Goal: Task Accomplishment & Management: Manage account settings

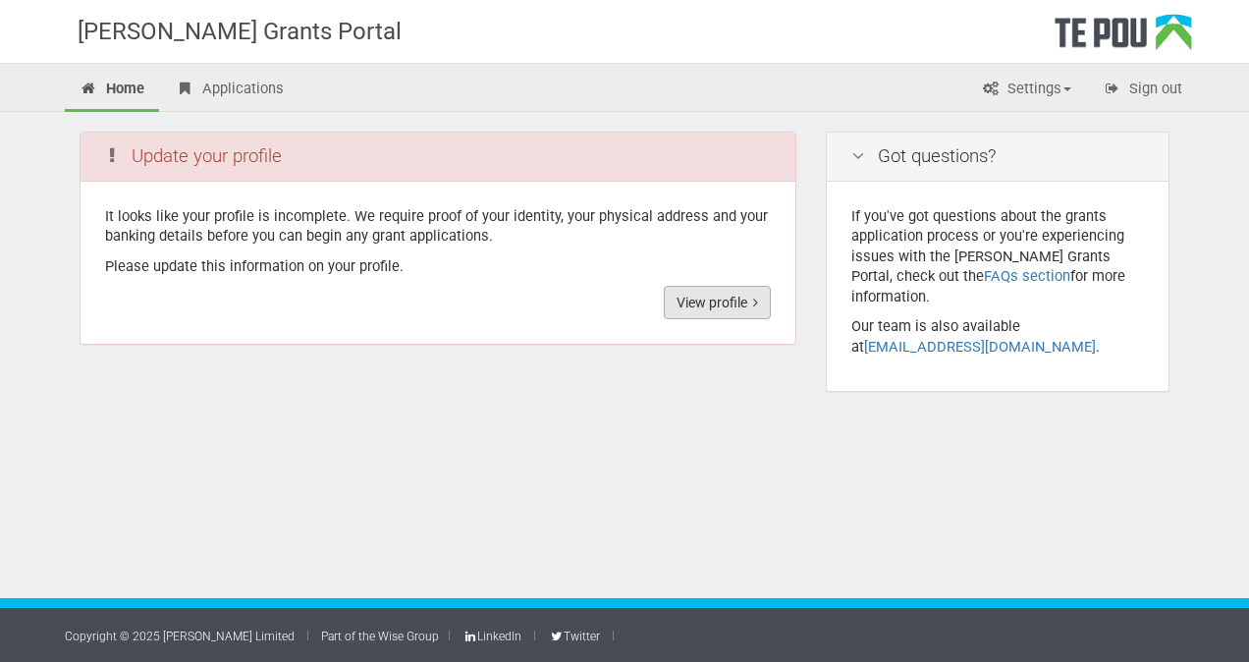
click at [729, 306] on link "View profile" at bounding box center [717, 302] width 107 height 33
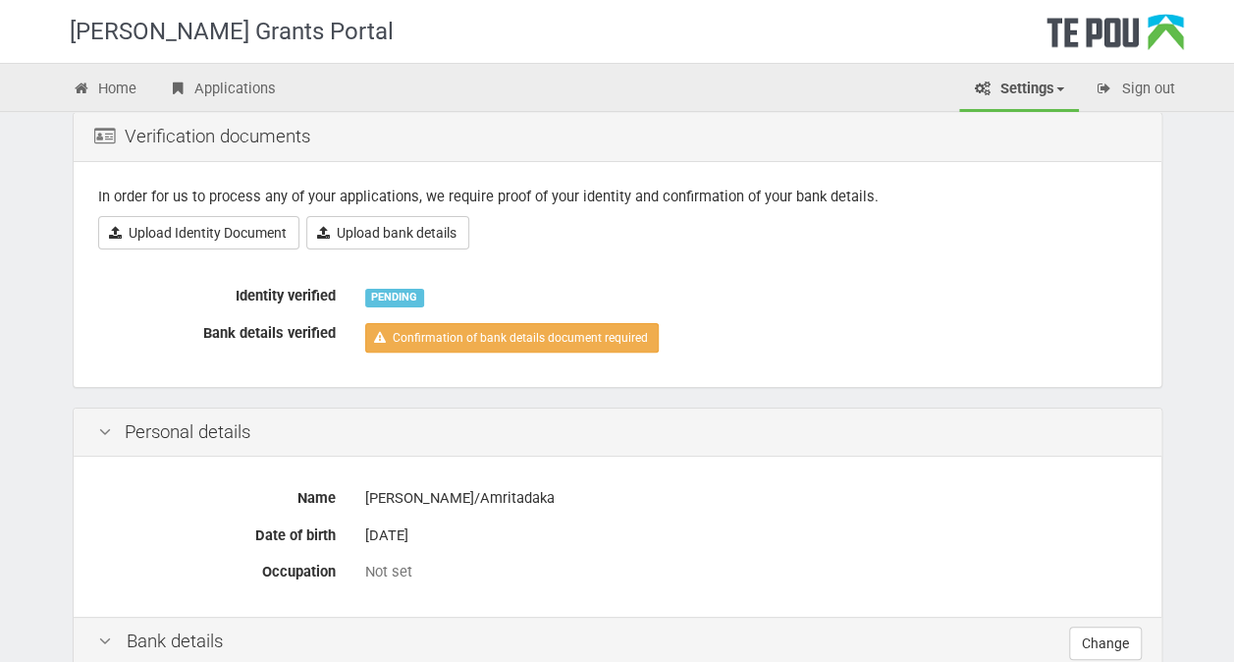
scroll to position [98, 0]
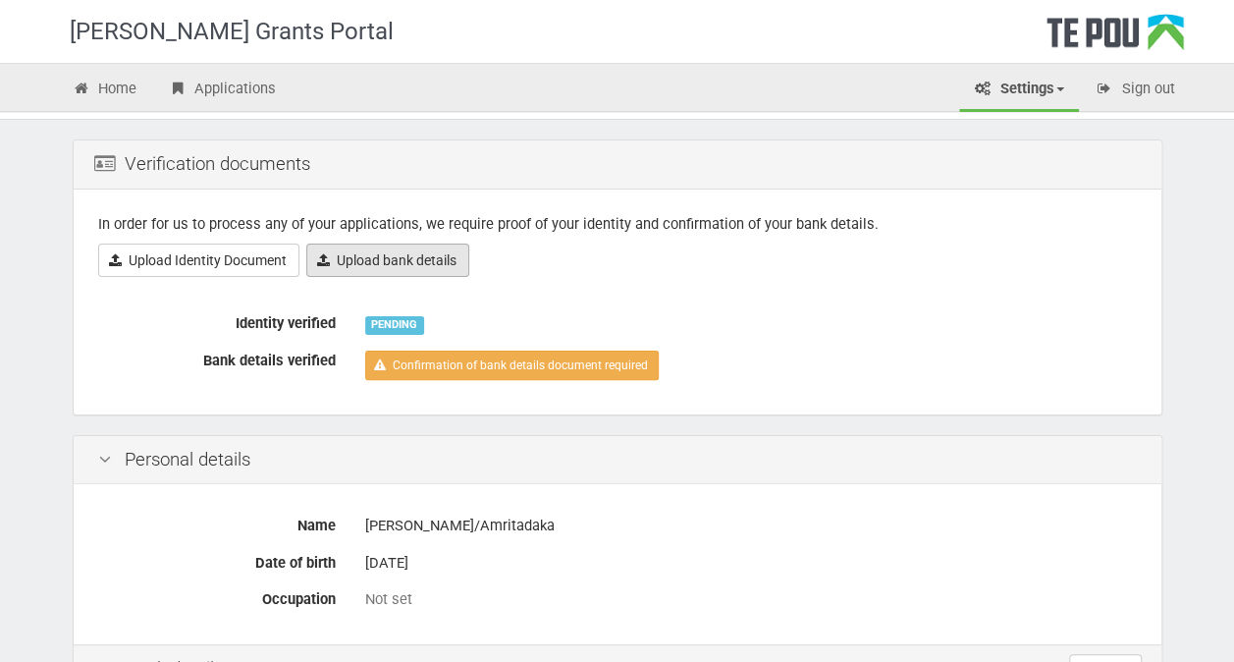
click at [323, 259] on icon at bounding box center [323, 260] width 13 height 14
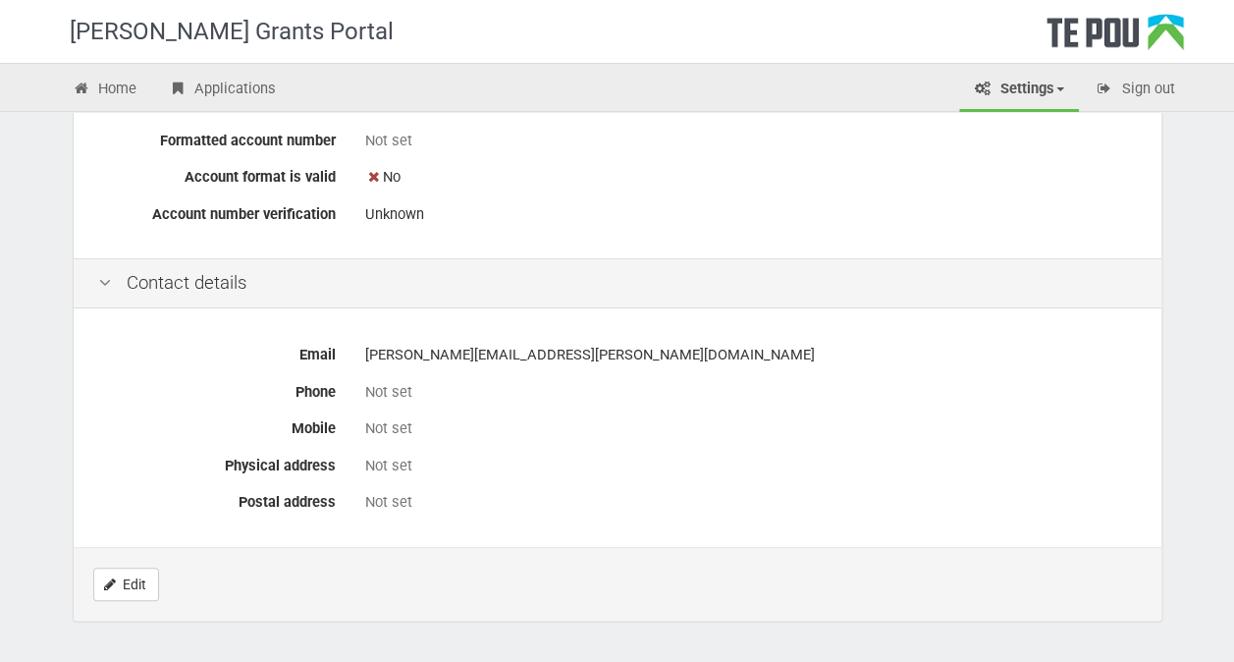
scroll to position [831, 0]
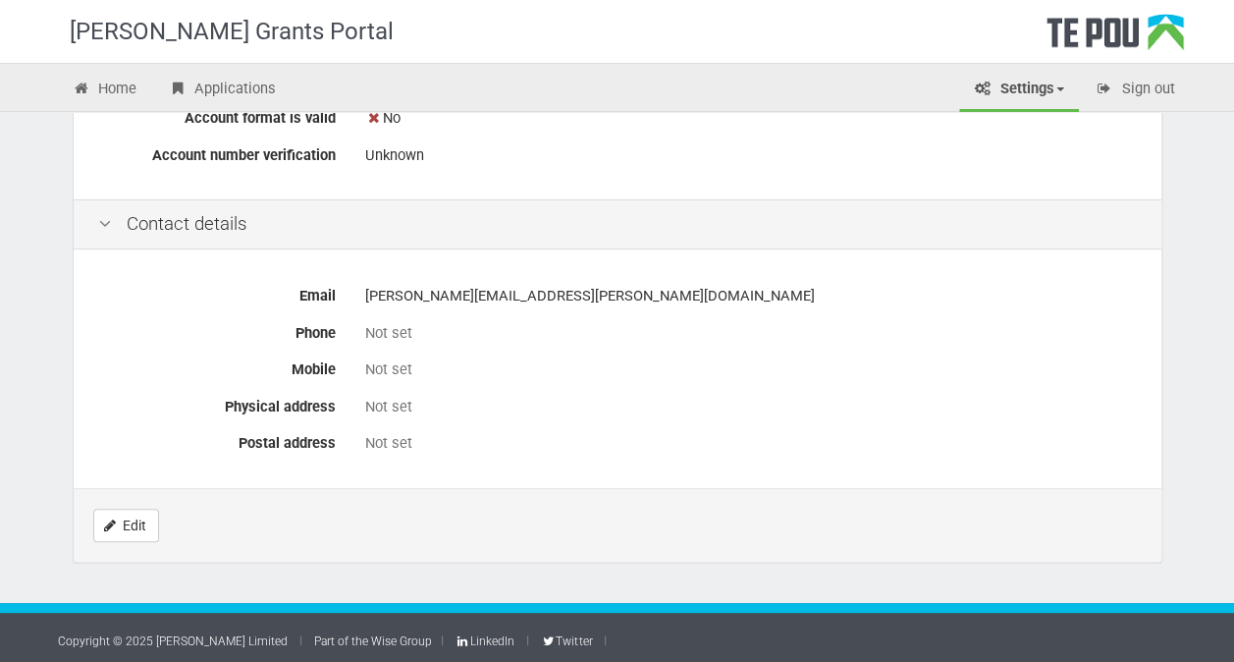
click at [412, 324] on div "Not set" at bounding box center [751, 333] width 772 height 21
click at [390, 328] on div "Not set" at bounding box center [751, 333] width 772 height 21
drag, startPoint x: 371, startPoint y: 328, endPoint x: 385, endPoint y: 326, distance: 13.9
click at [385, 326] on div "Not set" at bounding box center [751, 333] width 772 height 21
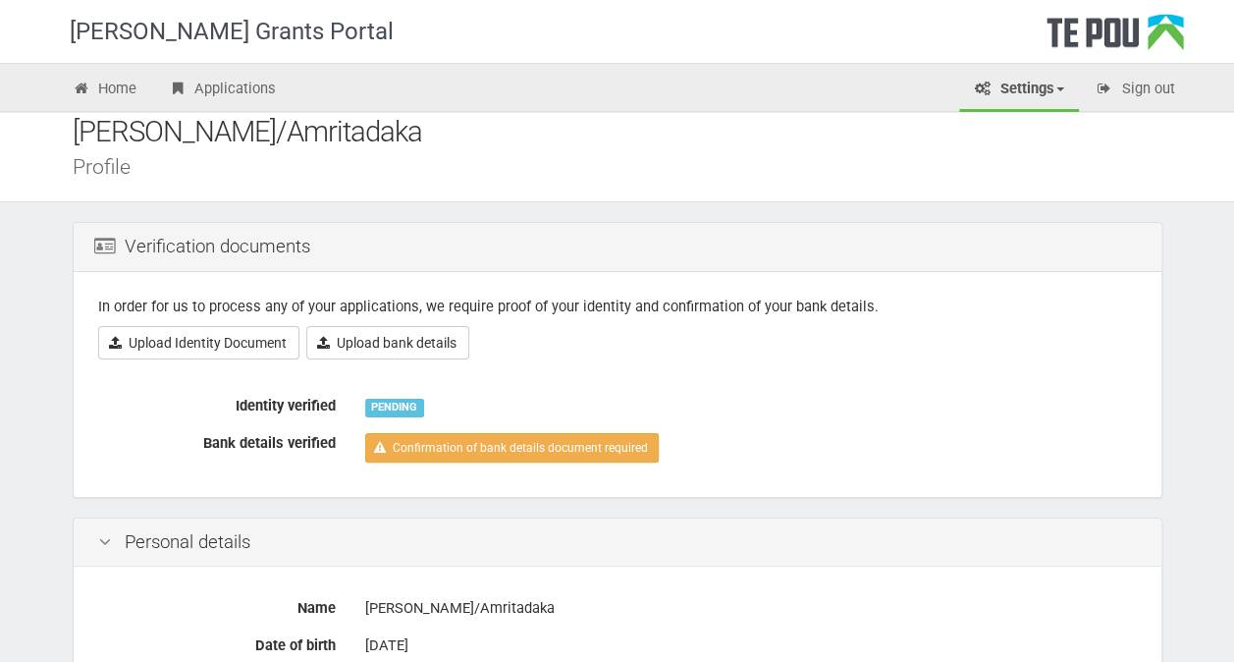
scroll to position [0, 0]
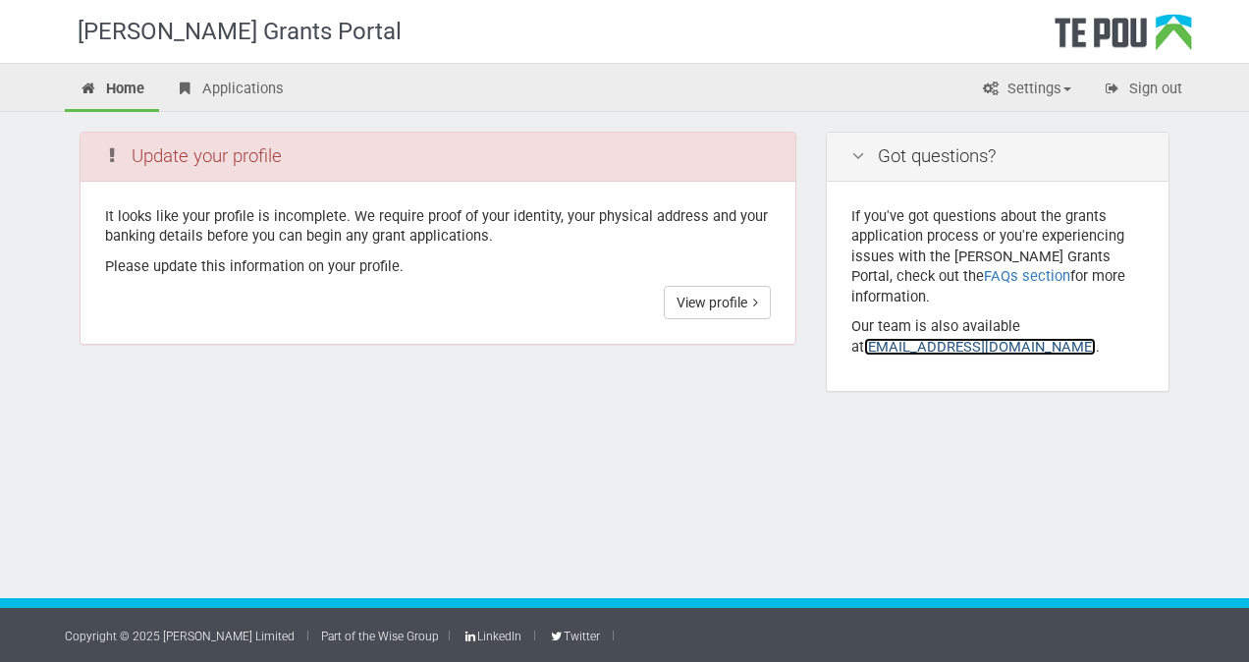
click at [917, 338] on link "grants@tepou.co.nz" at bounding box center [980, 347] width 232 height 18
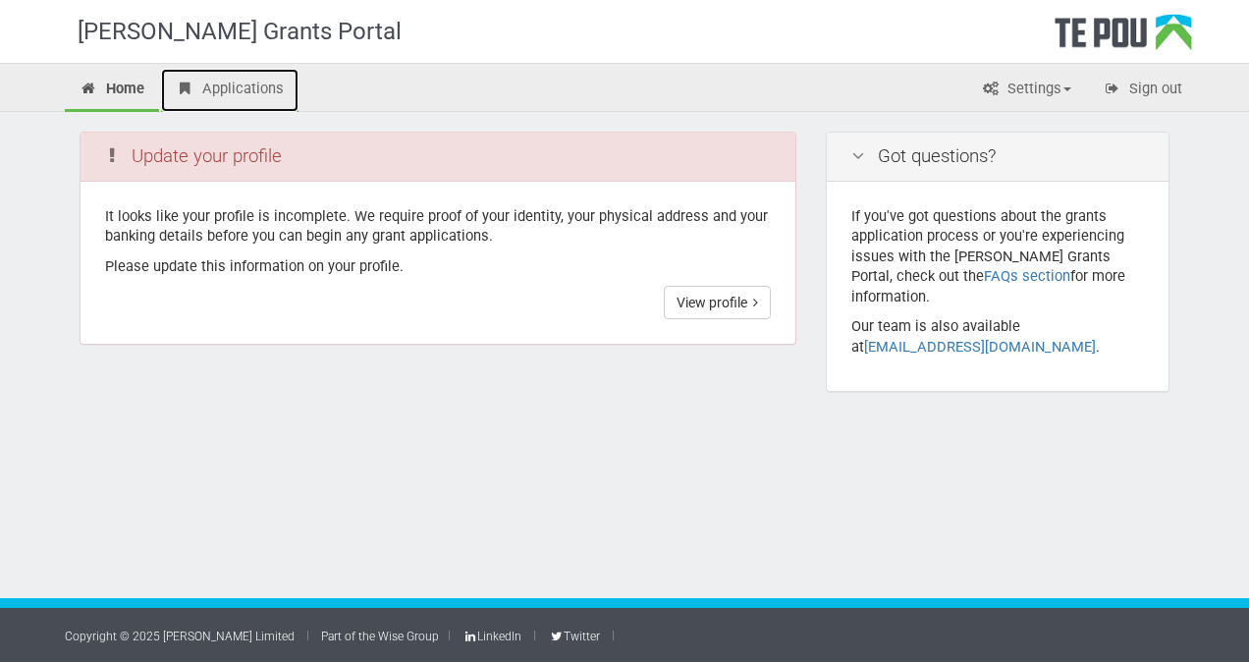
click at [236, 90] on link "Applications" at bounding box center [229, 90] width 137 height 43
